Goal: Information Seeking & Learning: Understand process/instructions

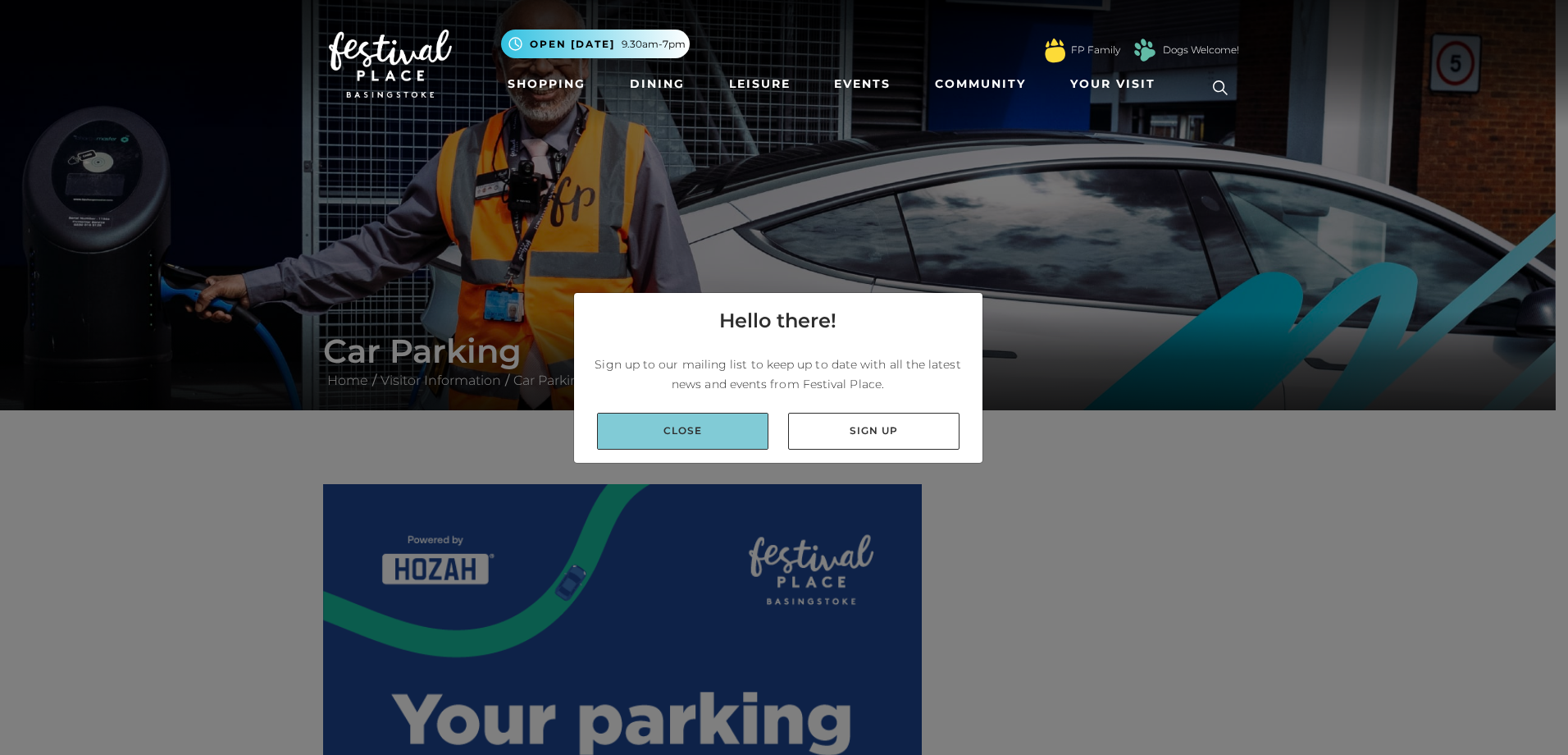
click at [645, 436] on link "Close" at bounding box center [682, 431] width 172 height 37
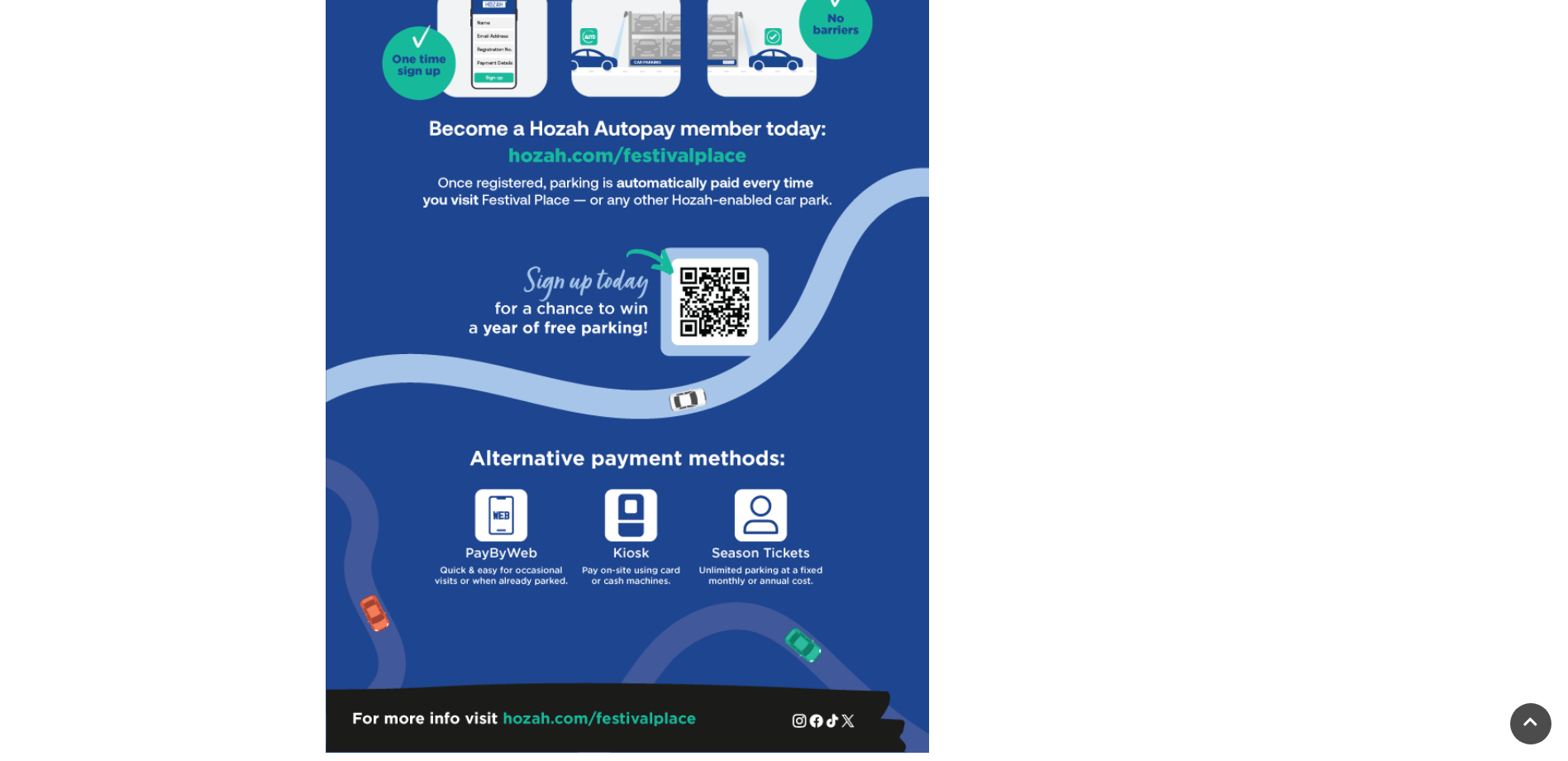
scroll to position [992, 0]
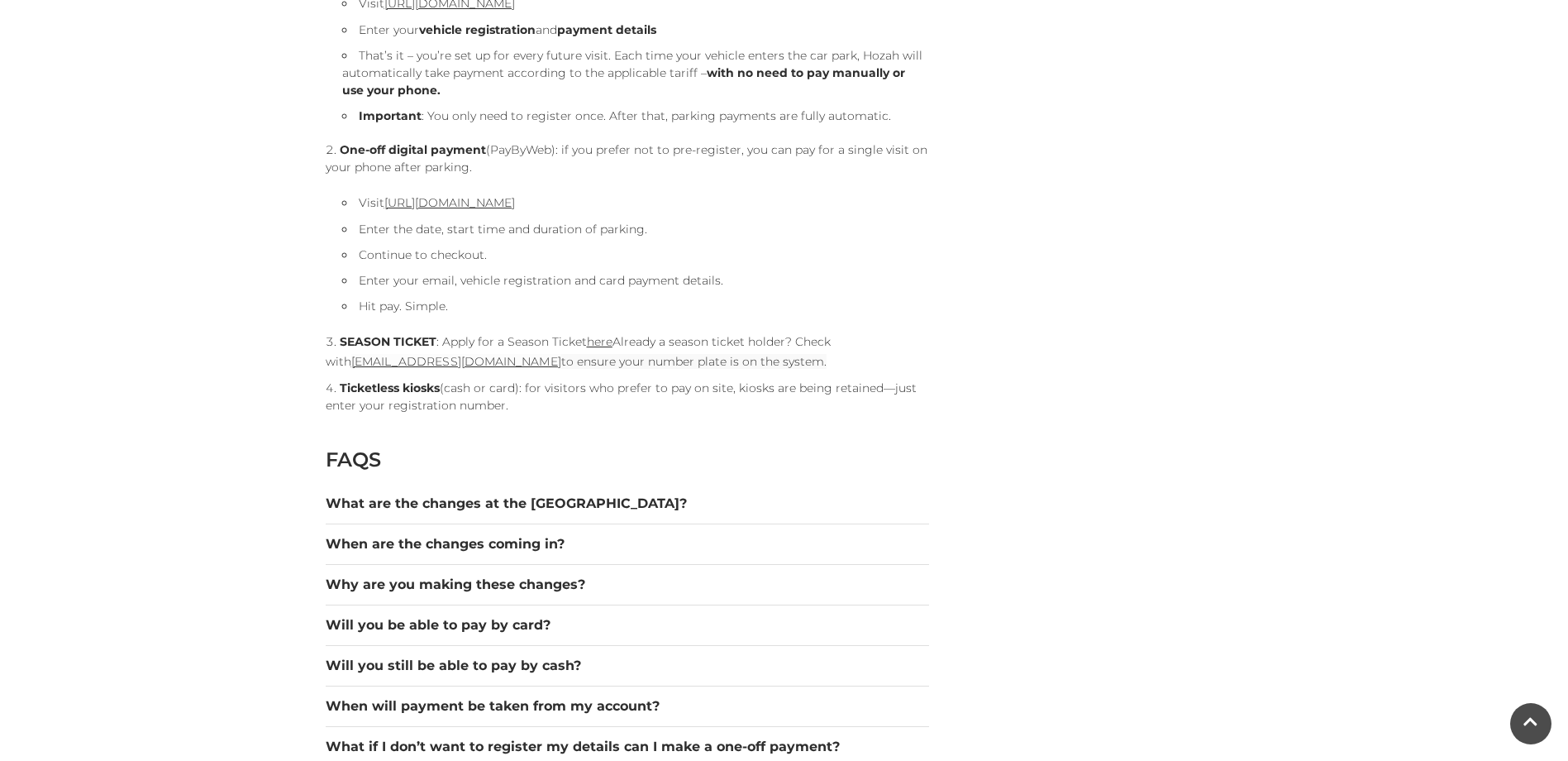
scroll to position [1896, 0]
click at [456, 621] on button "Will you be able to pay by card?" at bounding box center [627, 625] width 604 height 20
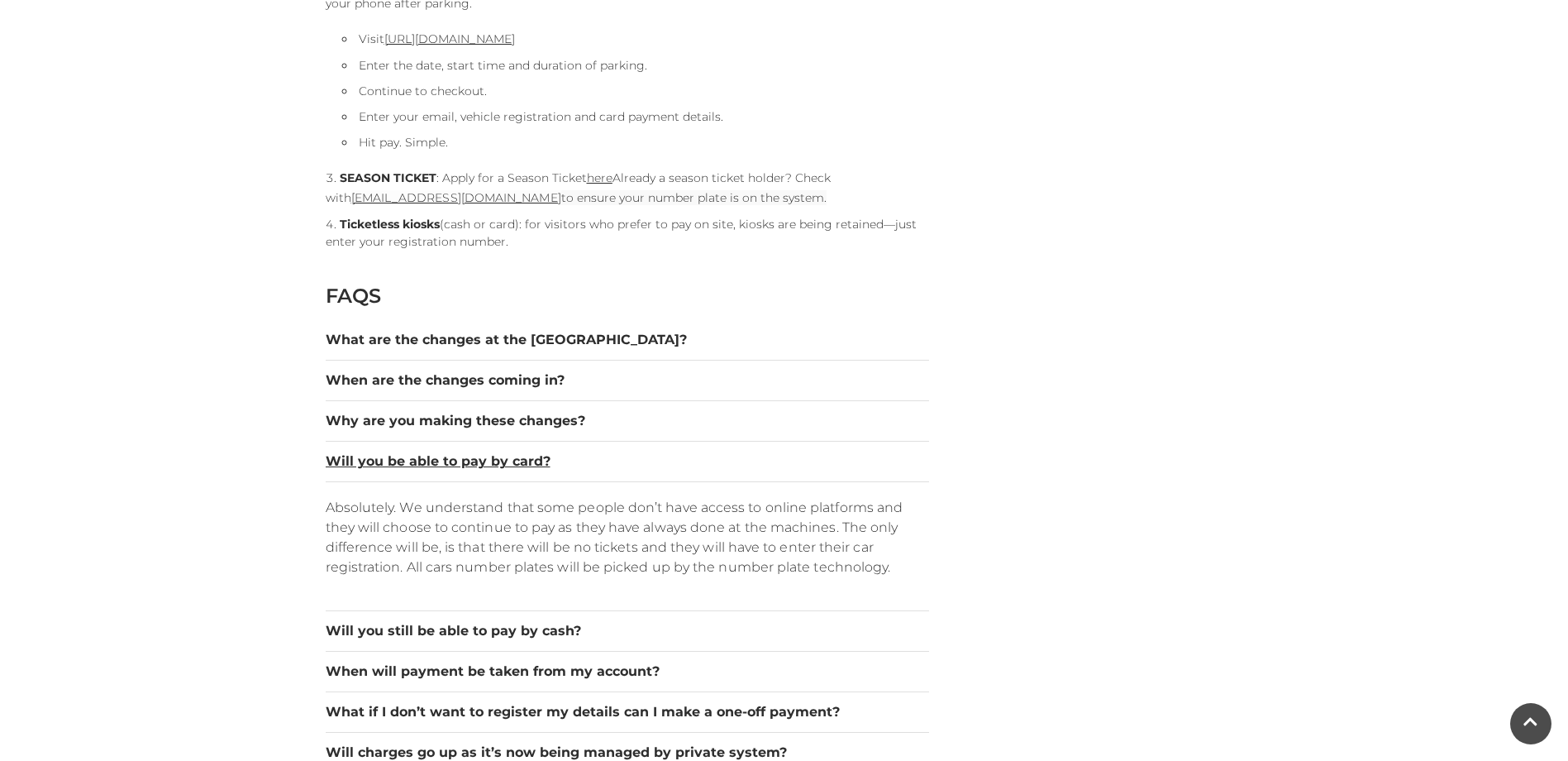
scroll to position [2060, 0]
click at [373, 628] on button "Will you still be able to pay by cash?" at bounding box center [627, 630] width 604 height 20
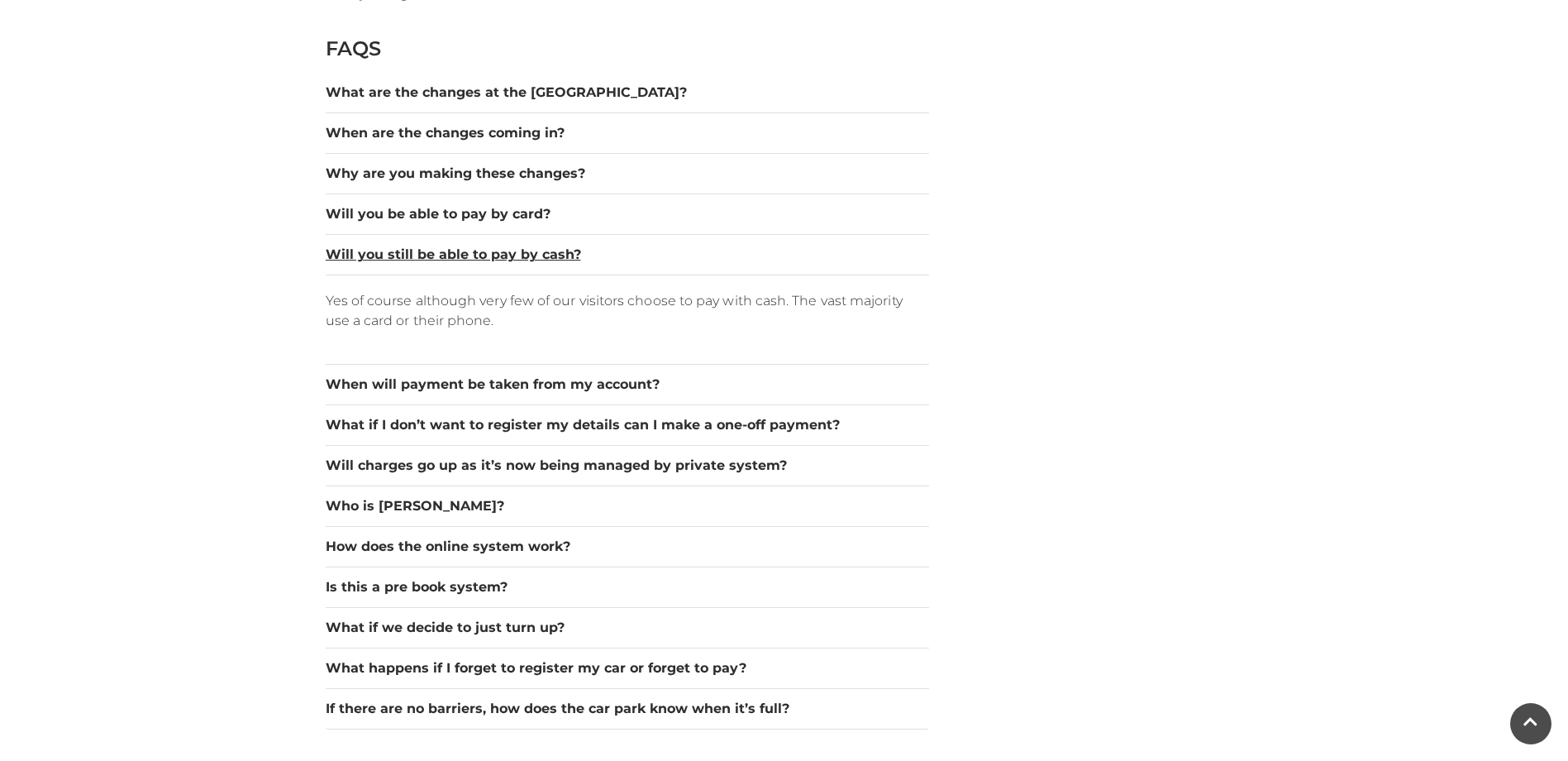
scroll to position [2307, 0]
click at [469, 618] on button "What if we decide to just turn up?" at bounding box center [627, 626] width 604 height 20
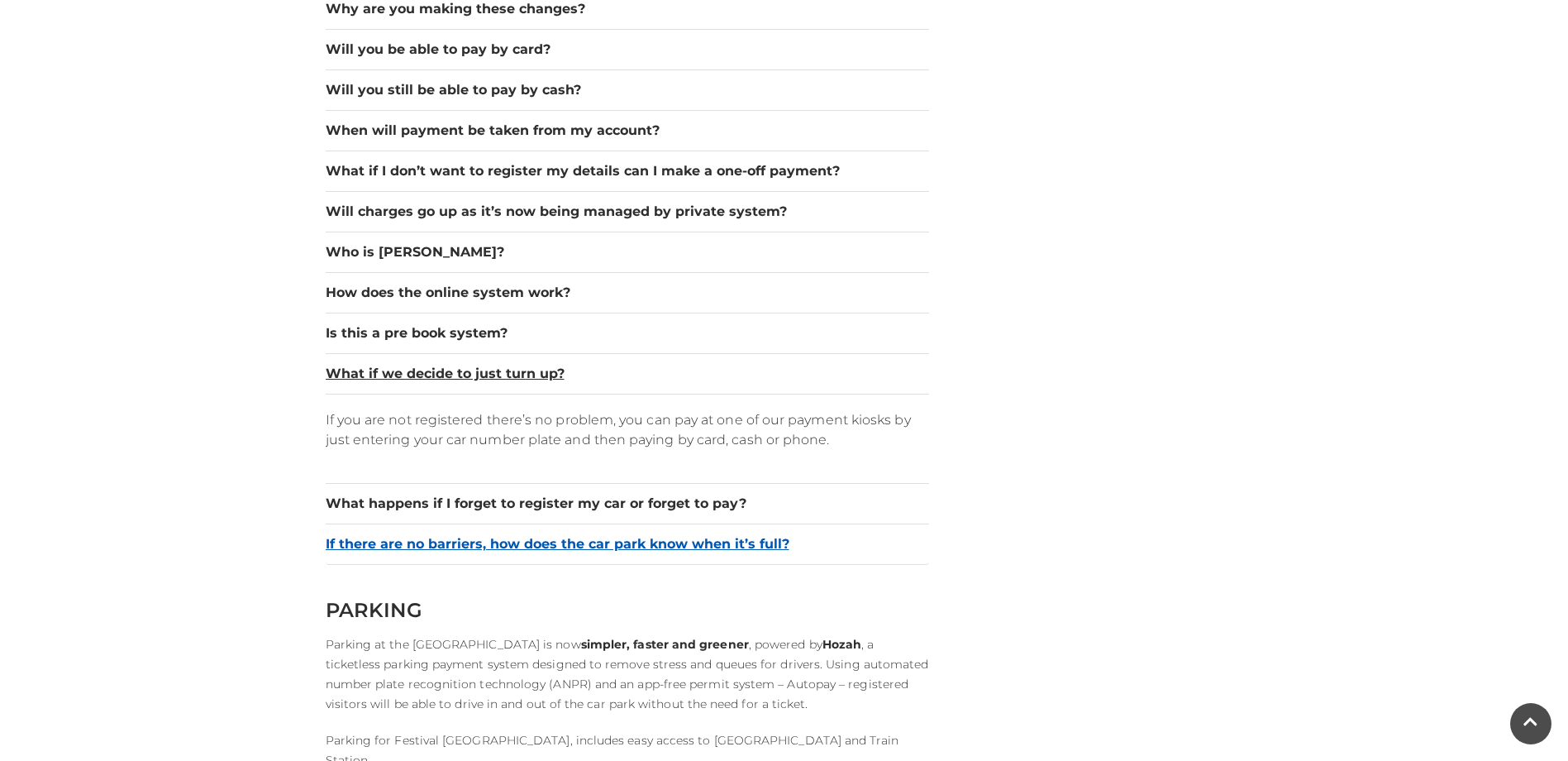
scroll to position [2471, 0]
click at [500, 546] on button "If there are no barriers, how does the car park know when it’s full?" at bounding box center [627, 543] width 604 height 20
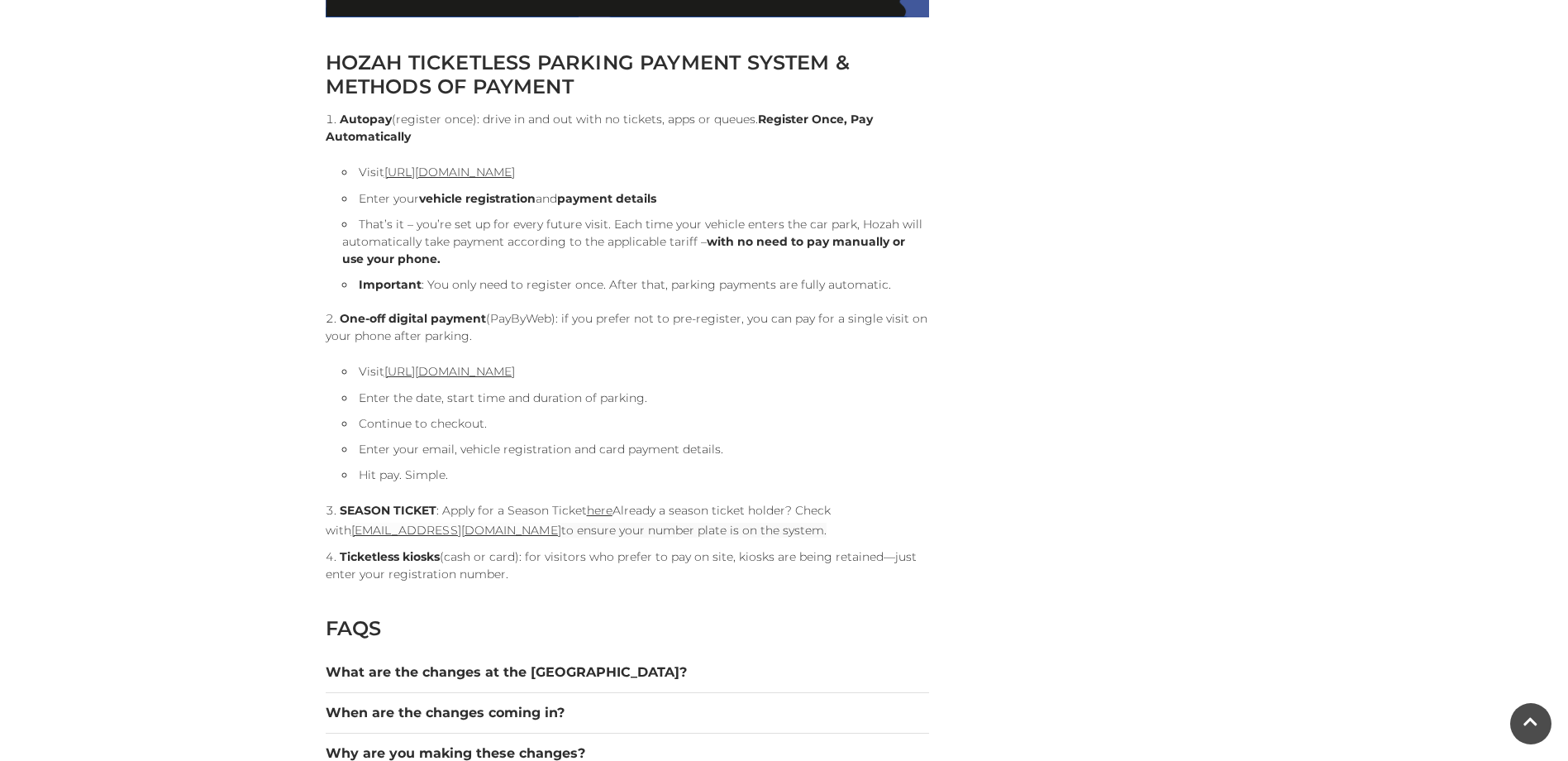
scroll to position [1727, 0]
